Goal: Transaction & Acquisition: Purchase product/service

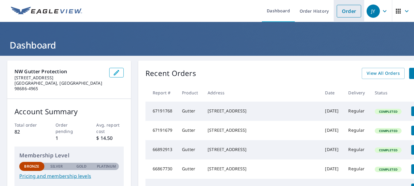
click at [340, 10] on link "Order" at bounding box center [349, 11] width 24 height 13
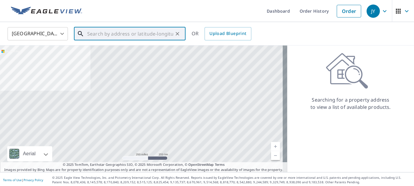
paste input "[STREET_ADDRESS]"
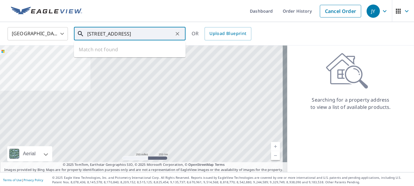
scroll to position [0, 8]
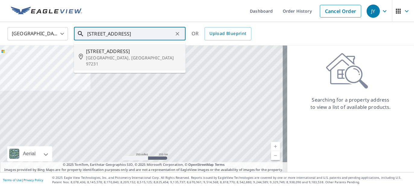
click at [127, 51] on span "[STREET_ADDRESS]" at bounding box center [133, 51] width 95 height 7
type input "[STREET_ADDRESS]"
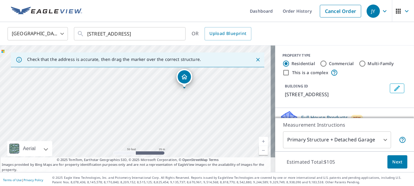
drag, startPoint x: 126, startPoint y: 96, endPoint x: 175, endPoint y: 76, distance: 52.9
click at [175, 76] on div "[STREET_ADDRESS]" at bounding box center [137, 109] width 275 height 127
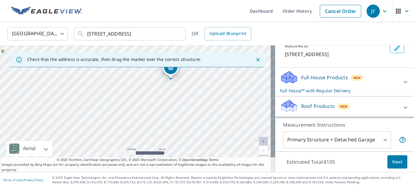
scroll to position [80, 0]
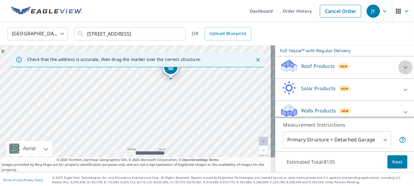
click at [402, 67] on icon at bounding box center [405, 67] width 7 height 7
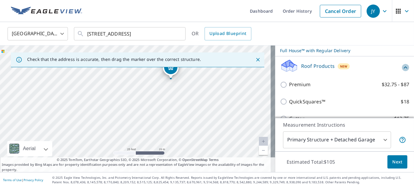
click at [402, 67] on icon at bounding box center [405, 67] width 7 height 7
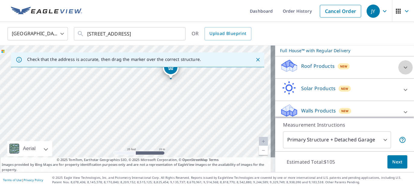
click at [402, 65] on icon at bounding box center [405, 67] width 7 height 7
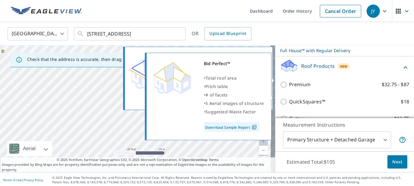
scroll to position [121, 0]
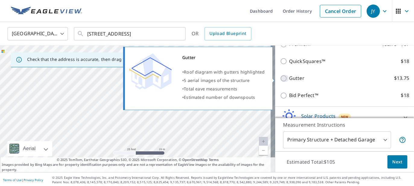
click at [280, 78] on input "Gutter $13.75" at bounding box center [284, 78] width 9 height 7
checkbox input "true"
checkbox input "false"
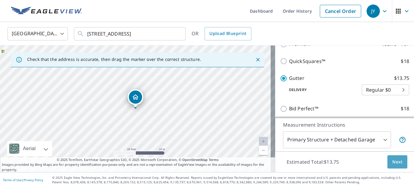
click at [396, 163] on span "Next" at bounding box center [397, 162] width 10 height 8
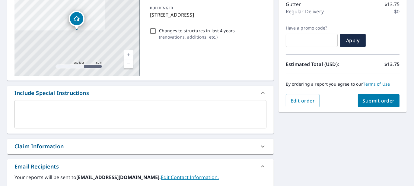
scroll to position [121, 0]
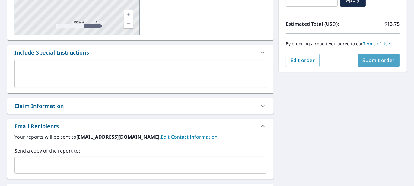
click at [379, 62] on span "Submit order" at bounding box center [379, 60] width 32 height 7
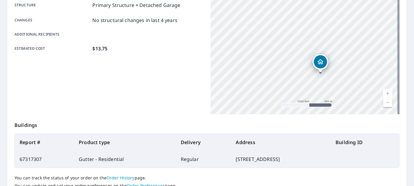
drag, startPoint x: 346, startPoint y: 33, endPoint x: 357, endPoint y: 56, distance: 25.9
click at [357, 57] on div "[STREET_ADDRESS]" at bounding box center [305, 38] width 189 height 151
